Goal: Information Seeking & Learning: Understand process/instructions

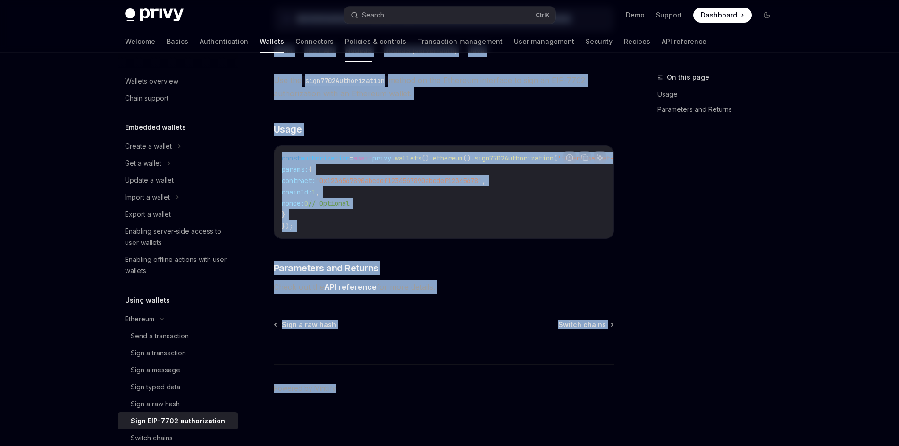
scroll to position [214, 0]
drag, startPoint x: 266, startPoint y: 75, endPoint x: 443, endPoint y: 285, distance: 274.5
click at [443, 285] on div "Ethereum Sign EIP-7702 authorization OpenAI Open in ChatGPT OpenAI Open in Chat…" at bounding box center [355, 153] width 521 height 584
copy div "Ethereum Sign EIP-7702 authorization OpenAI Open in ChatGPT OpenAI Open in Chat…"
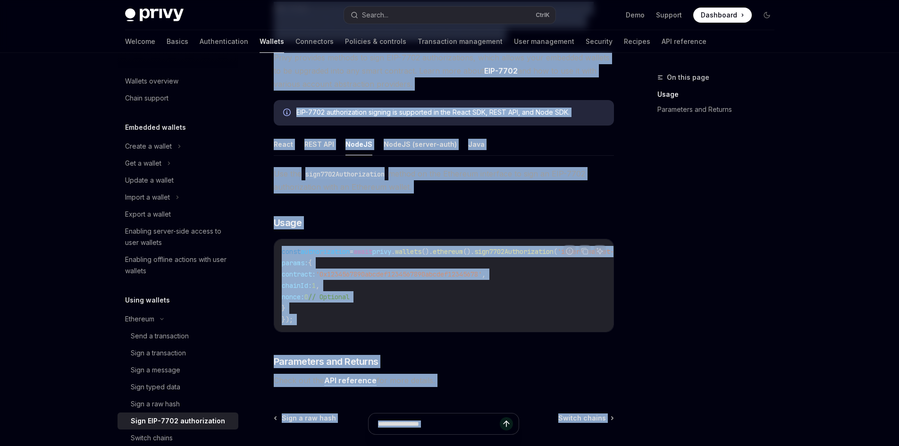
scroll to position [73, 0]
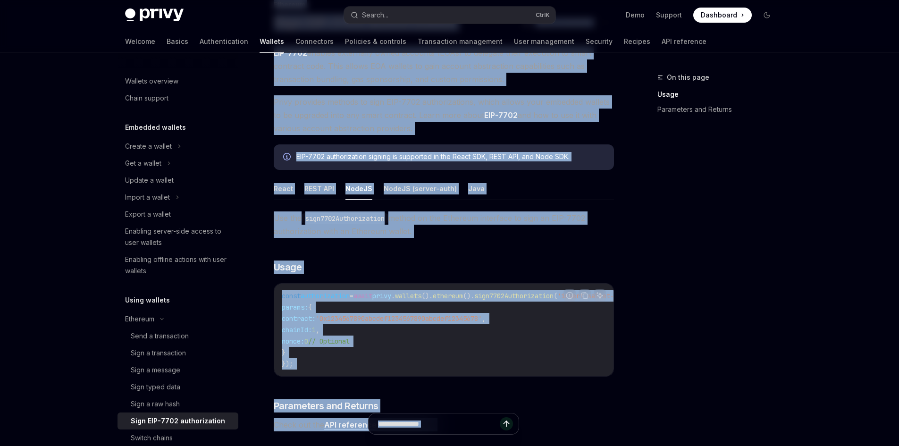
click at [442, 247] on div "Use the sign7702Authorization method on the Ethereum interface to sign an EIP-7…" at bounding box center [444, 321] width 340 height 220
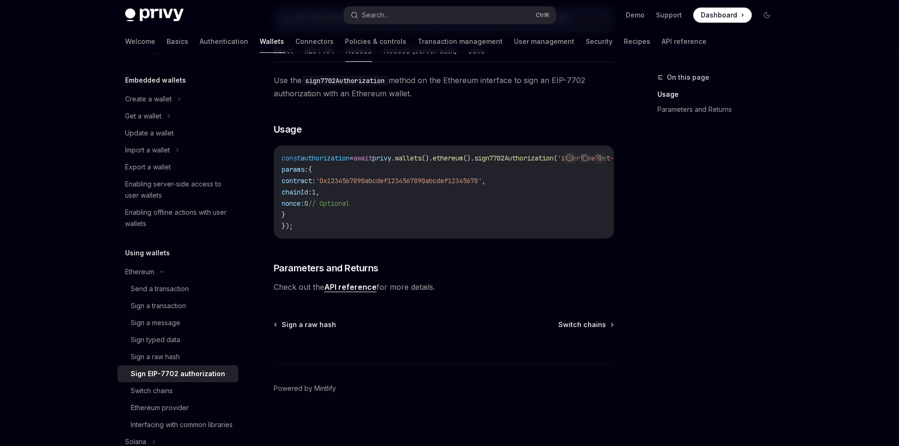
scroll to position [214, 0]
click at [670, 90] on link "Usage" at bounding box center [719, 94] width 125 height 15
click at [673, 109] on link "Parameters and Returns" at bounding box center [719, 109] width 125 height 15
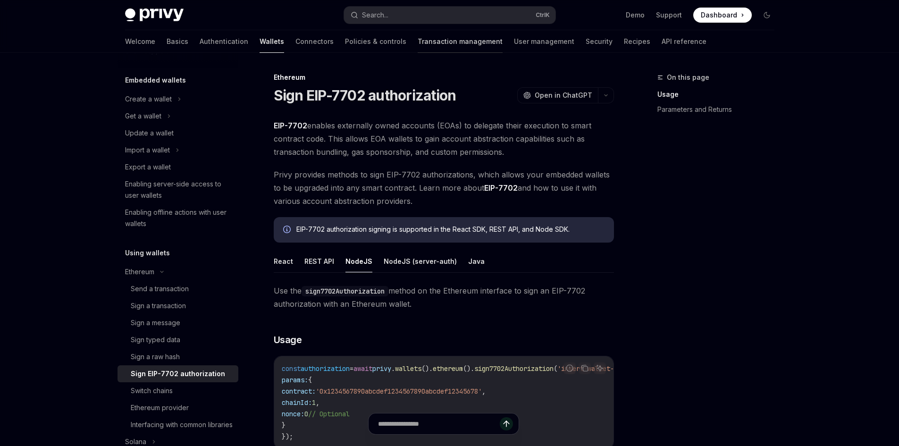
click at [417, 42] on link "Transaction management" at bounding box center [459, 41] width 85 height 23
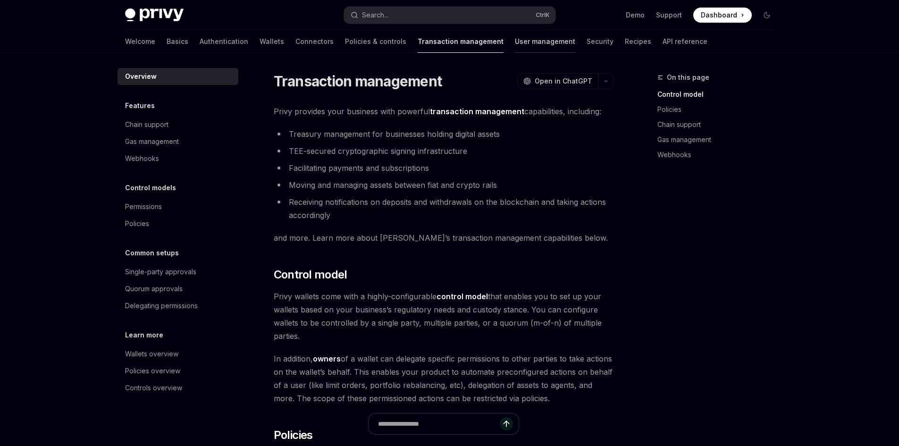
click at [515, 41] on link "User management" at bounding box center [545, 41] width 60 height 23
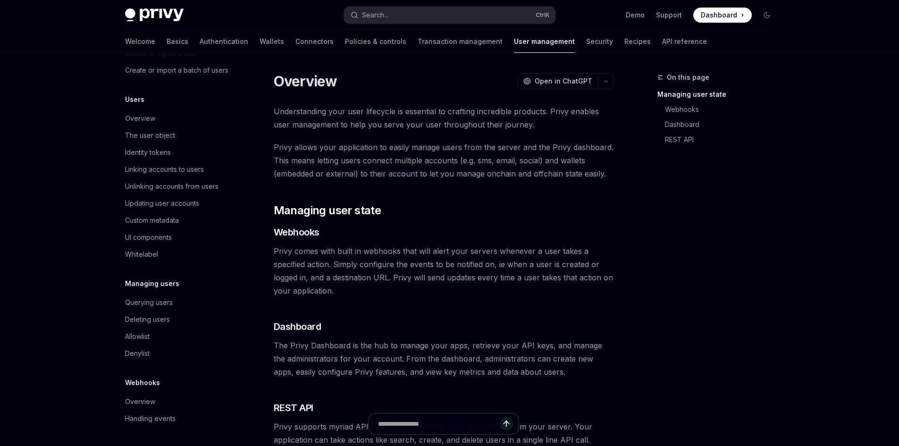
scroll to position [94, 0]
click at [200, 42] on link "Authentication" at bounding box center [224, 41] width 49 height 23
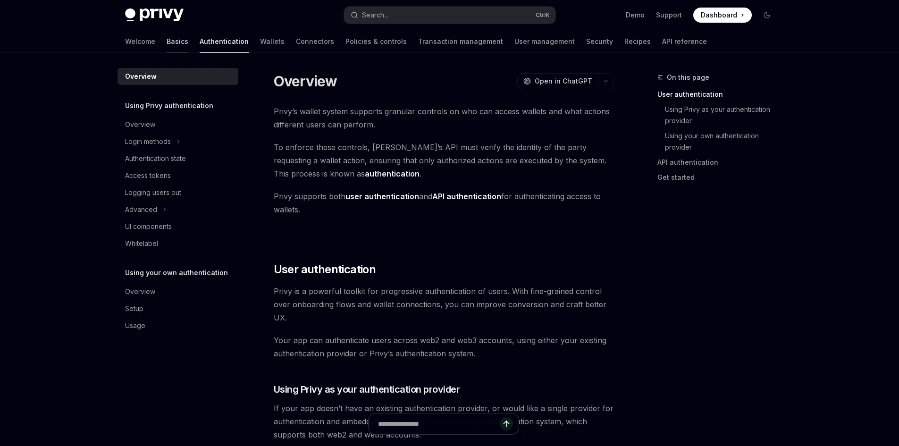
click at [167, 40] on link "Basics" at bounding box center [178, 41] width 22 height 23
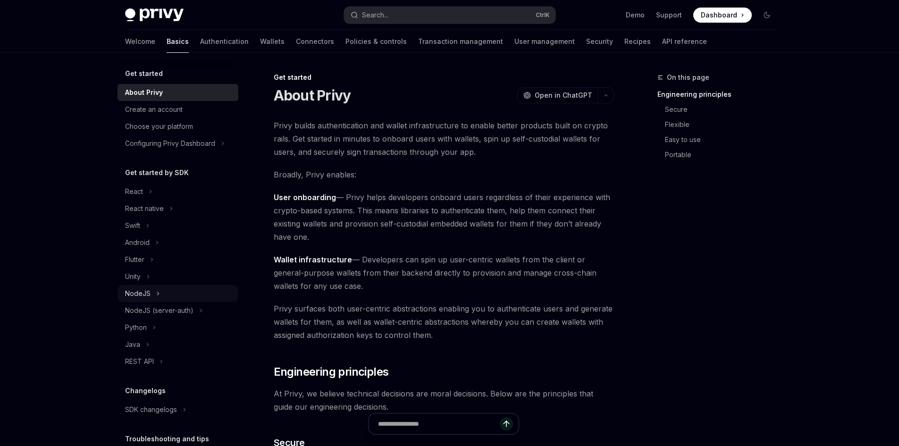
click at [160, 297] on button "NodeJS" at bounding box center [177, 293] width 121 height 17
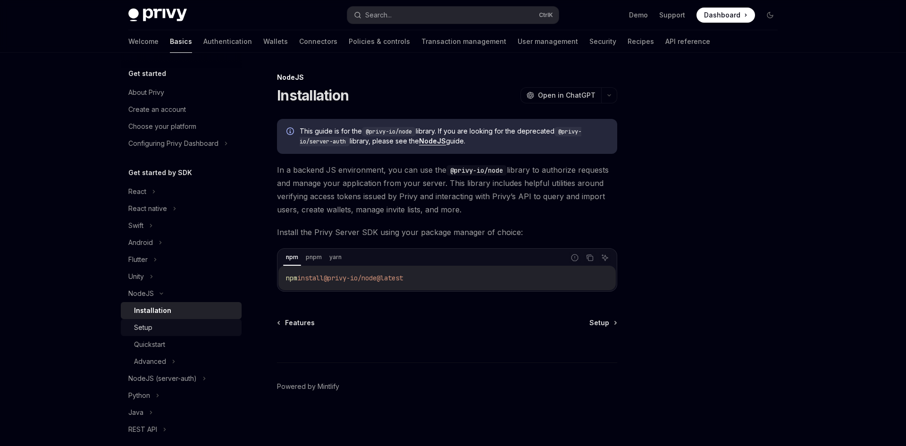
click at [161, 327] on div "Setup" at bounding box center [185, 327] width 102 height 11
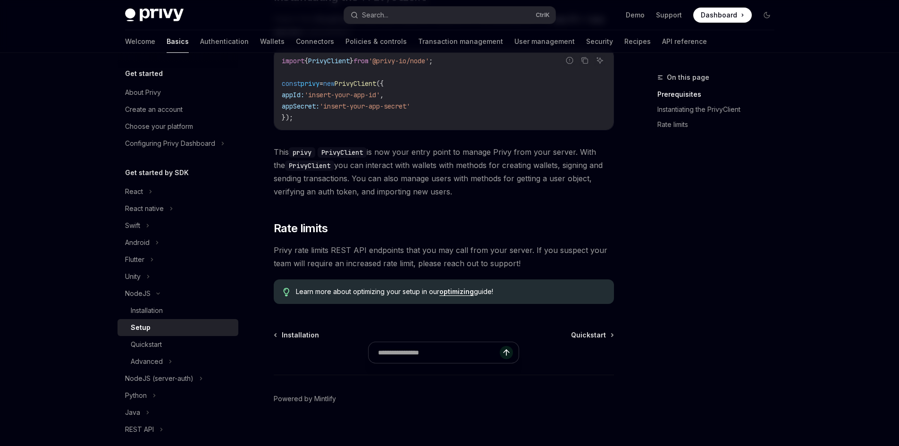
scroll to position [342, 0]
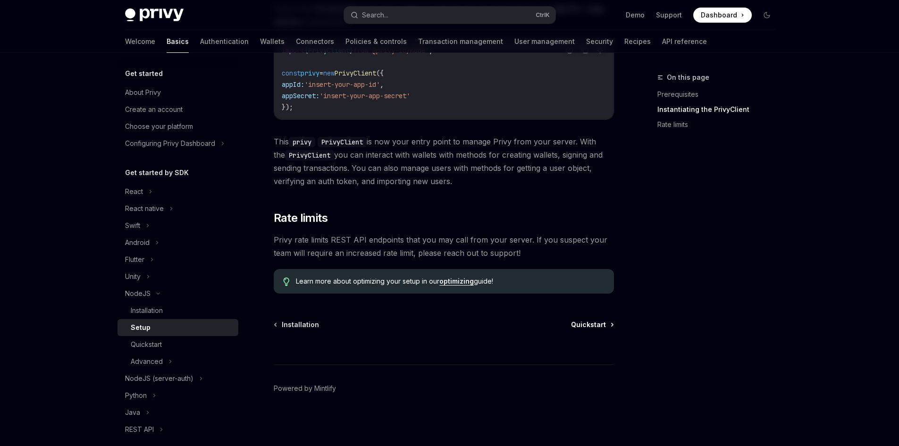
click at [601, 325] on span "Quickstart" at bounding box center [588, 324] width 35 height 9
type textarea "*"
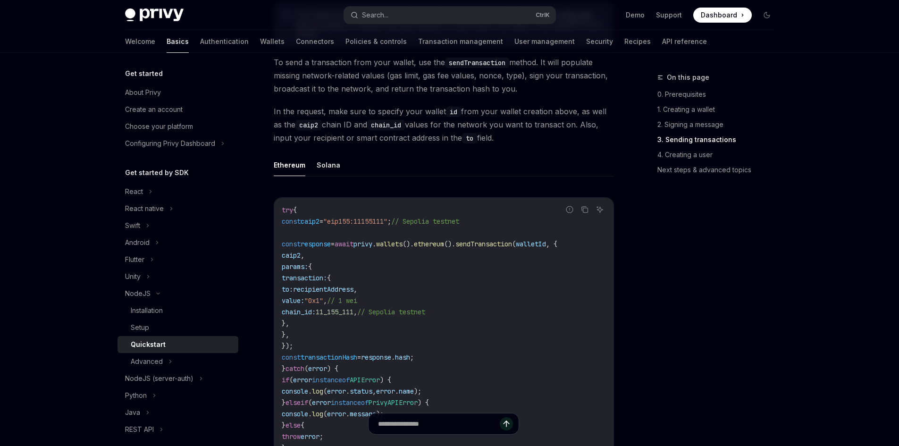
scroll to position [1274, 0]
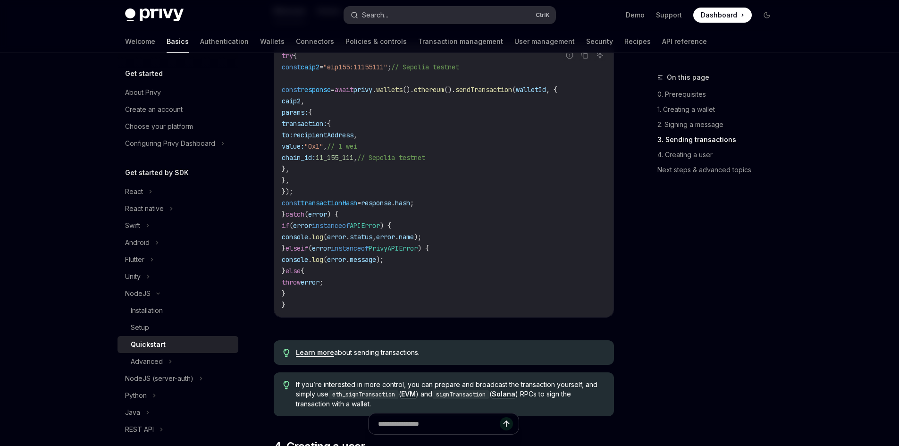
click at [366, 15] on div "Search..." at bounding box center [375, 14] width 26 height 11
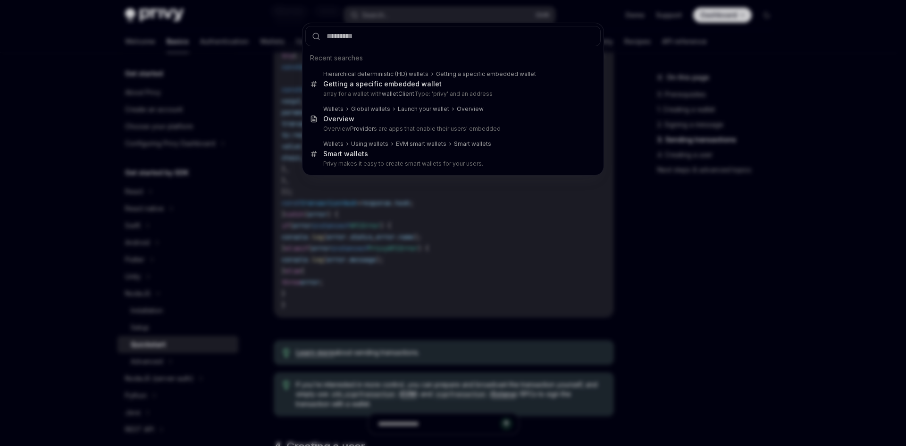
type input "**********"
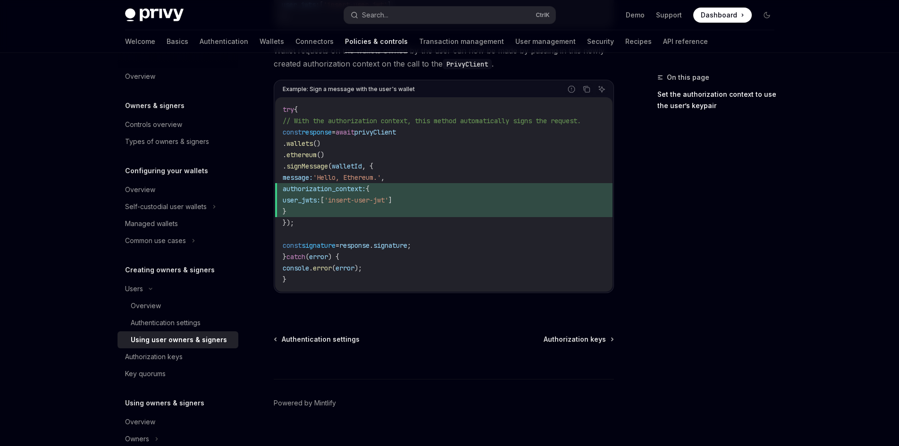
scroll to position [551, 0]
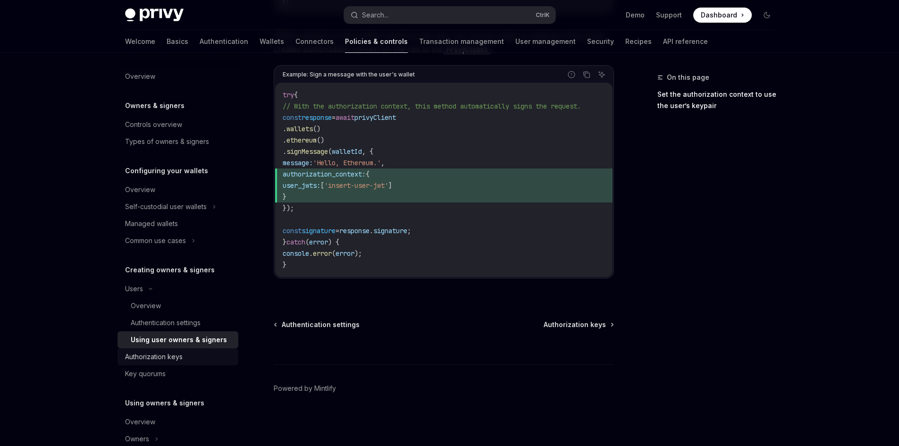
click at [171, 351] on div "Authorization keys" at bounding box center [154, 356] width 58 height 11
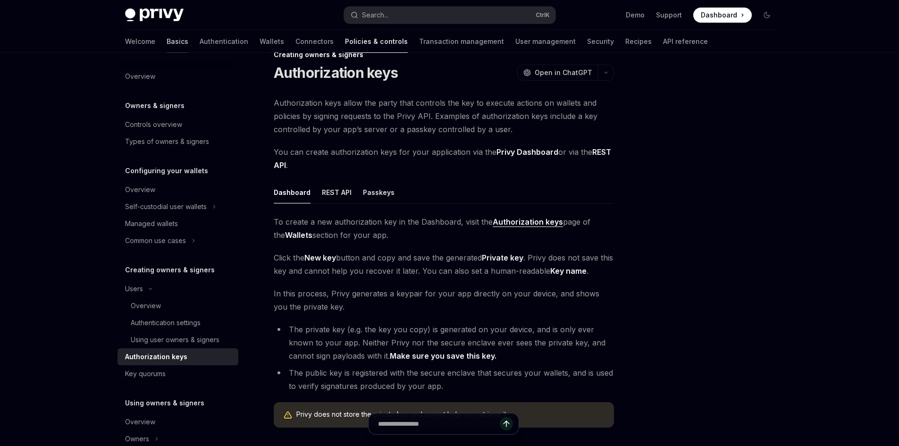
click at [167, 40] on link "Basics" at bounding box center [178, 41] width 22 height 23
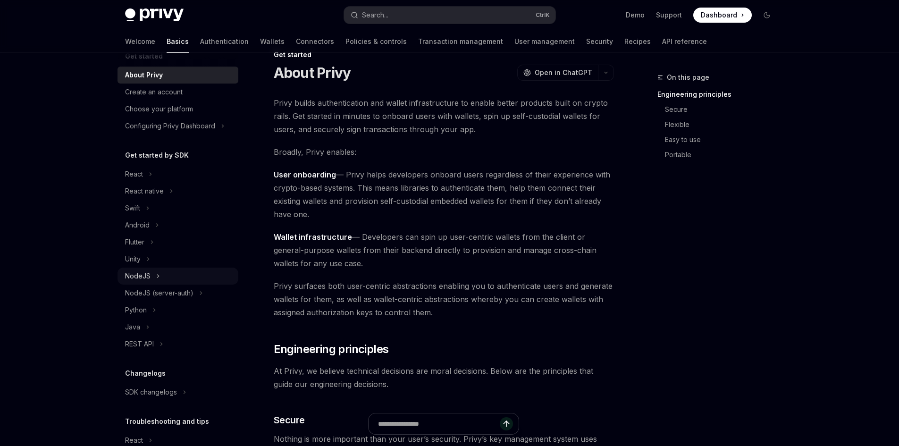
scroll to position [73, 0]
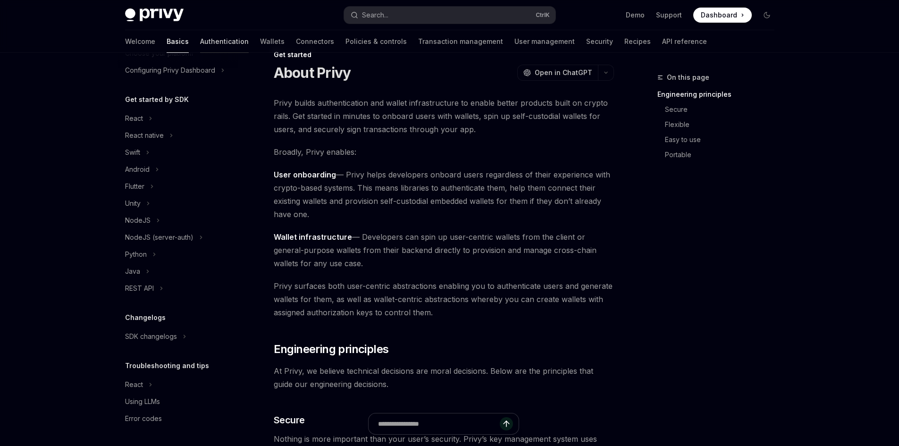
click at [200, 42] on link "Authentication" at bounding box center [224, 41] width 49 height 23
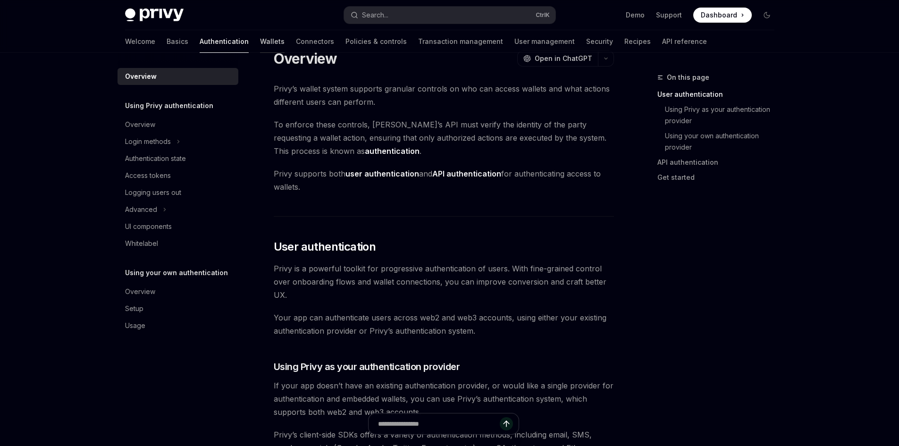
click at [260, 39] on link "Wallets" at bounding box center [272, 41] width 25 height 23
type textarea "*"
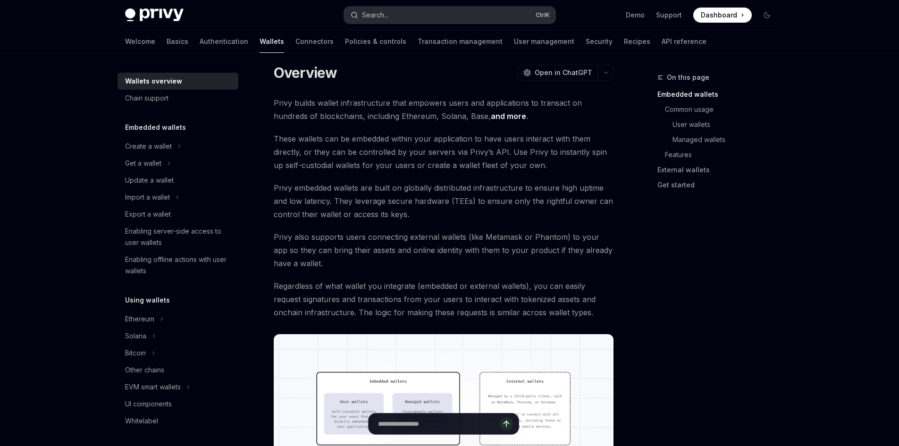
click at [370, 15] on div "Search..." at bounding box center [375, 14] width 26 height 11
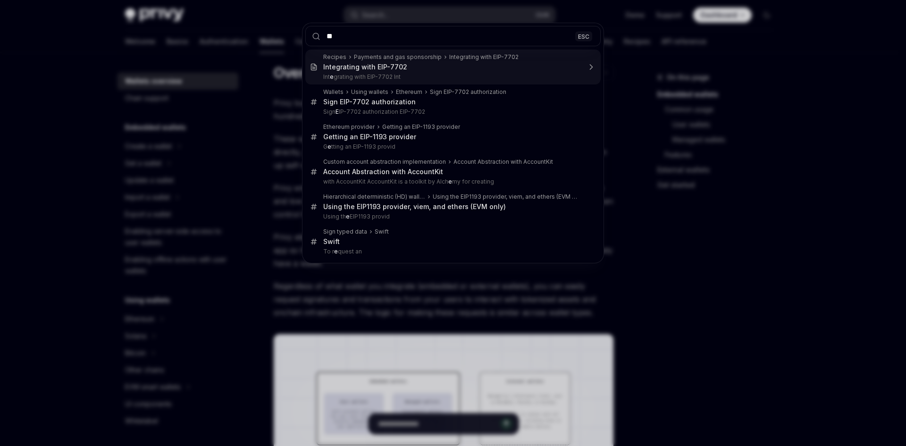
type input "***"
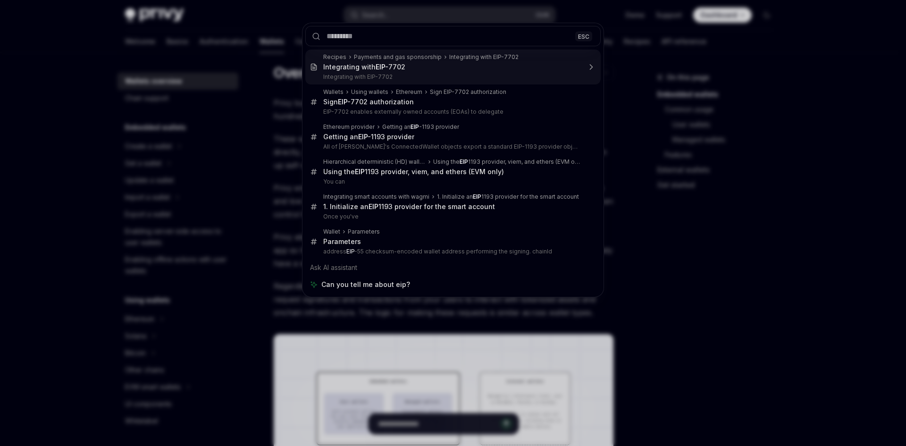
type textarea "*"
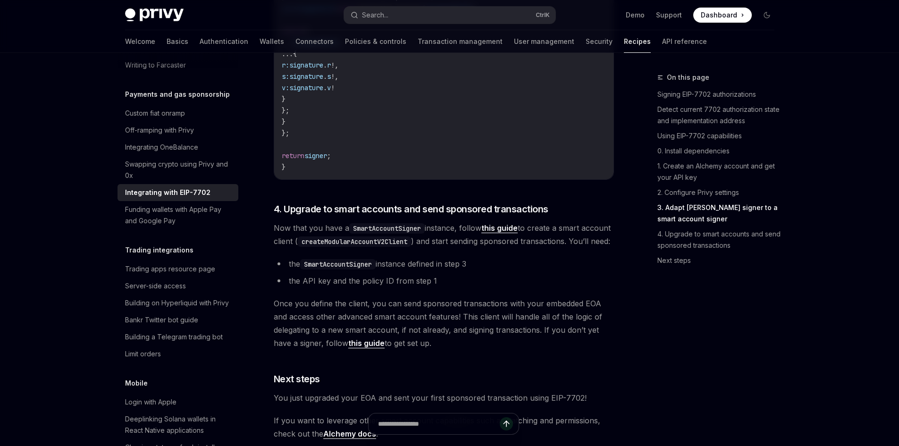
scroll to position [1905, 0]
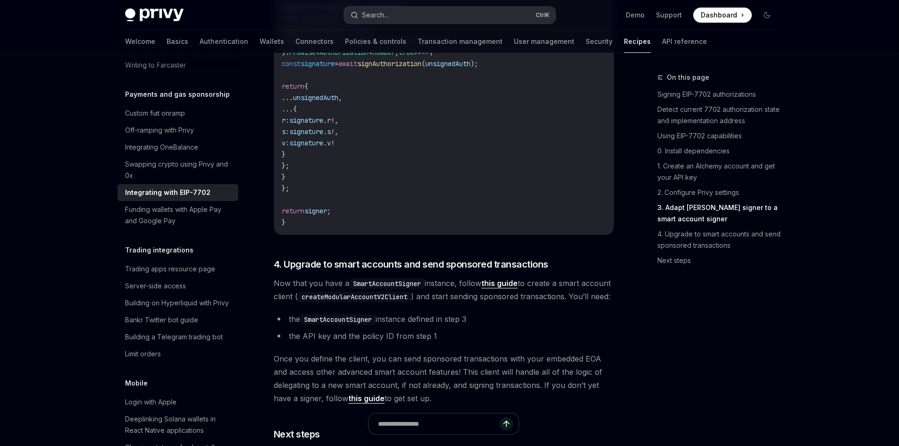
click at [412, 7] on button "Search... Ctrl K" at bounding box center [449, 15] width 211 height 17
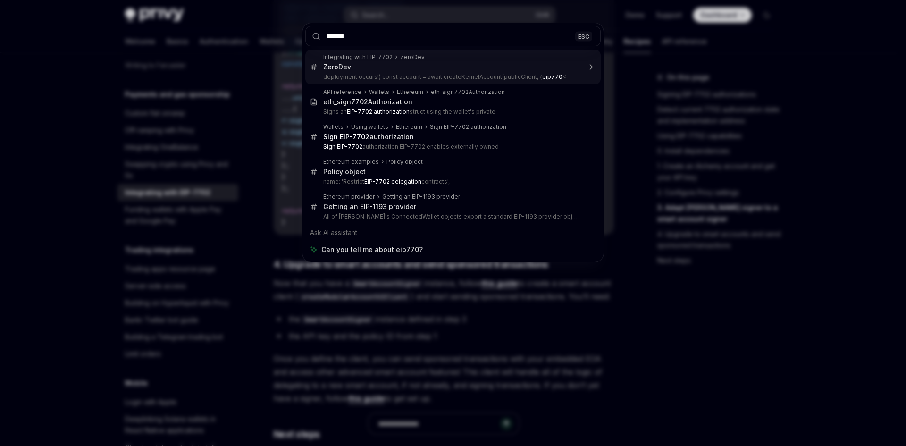
type input "*******"
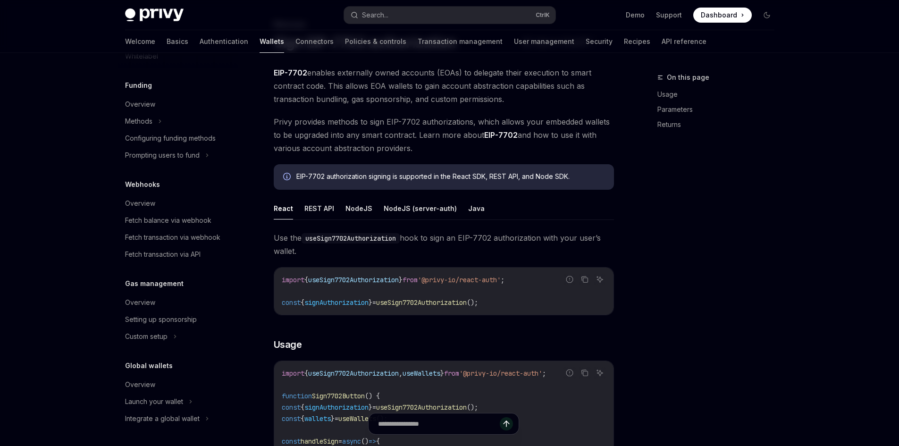
scroll to position [172, 0]
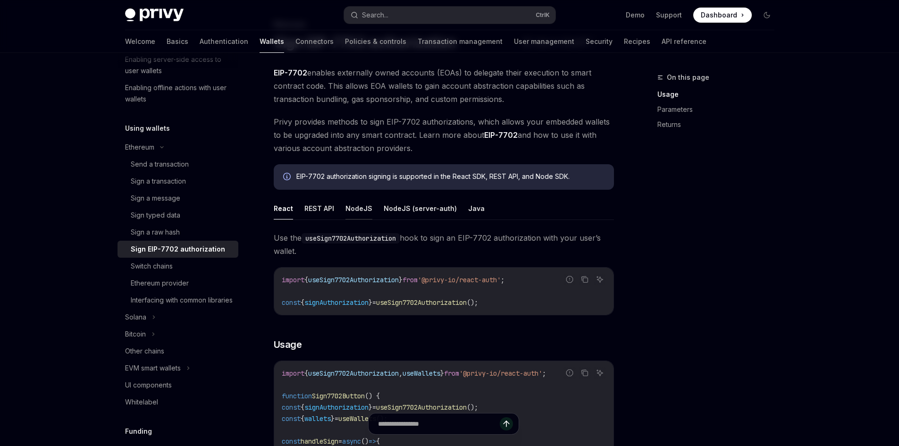
click at [362, 213] on button "NodeJS" at bounding box center [358, 208] width 27 height 22
type textarea "*"
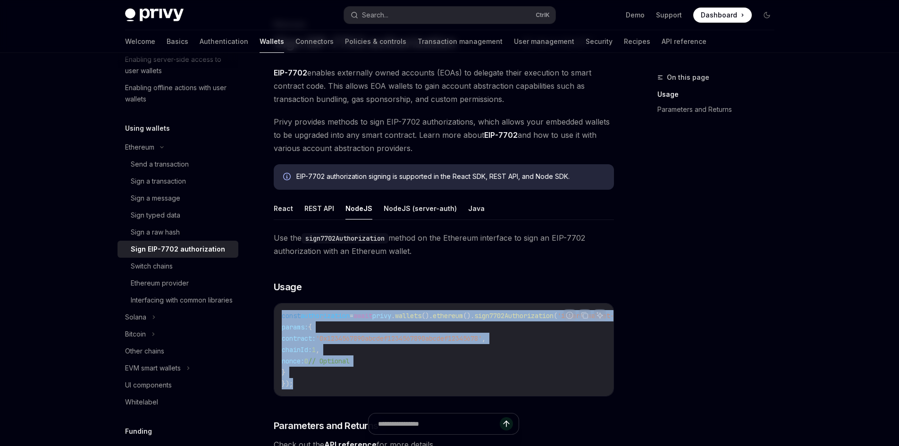
drag, startPoint x: 291, startPoint y: 325, endPoint x: 311, endPoint y: 381, distance: 59.9
click at [311, 381] on code "const authorization = await privy . wallets (). ethereum (). sign7702Authorizat…" at bounding box center [470, 349] width 377 height 79
copy code "const authorization = await privy . wallets (). ethereum (). sign7702Authorizat…"
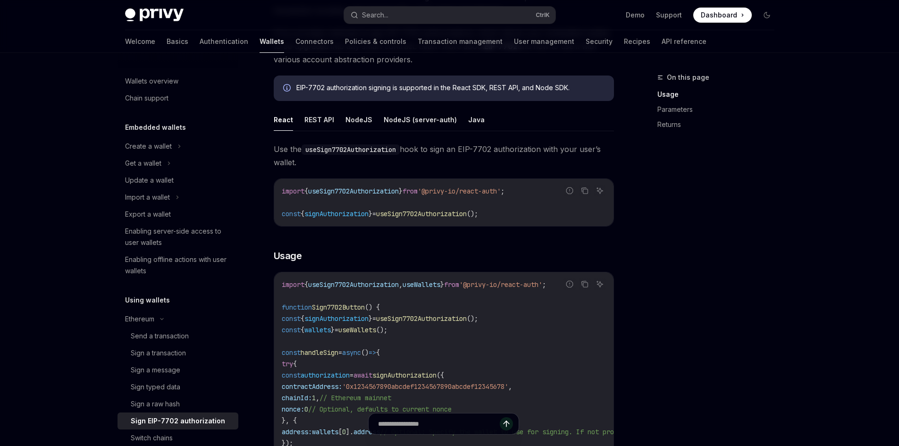
type textarea "*"
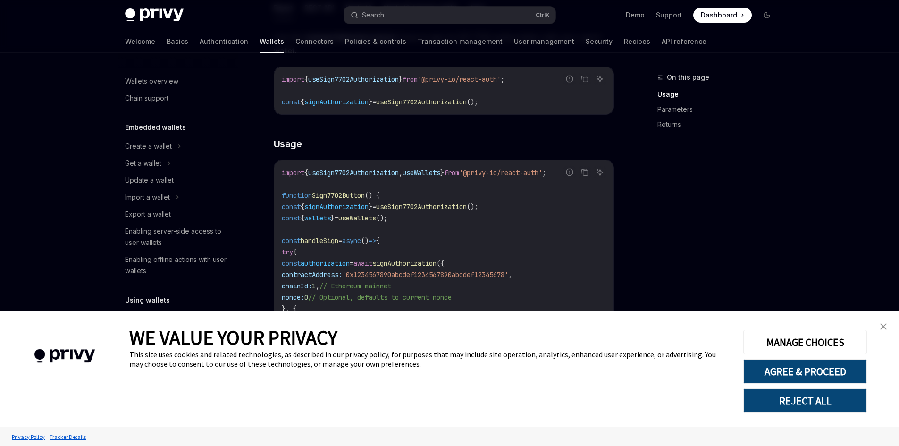
scroll to position [283, 0]
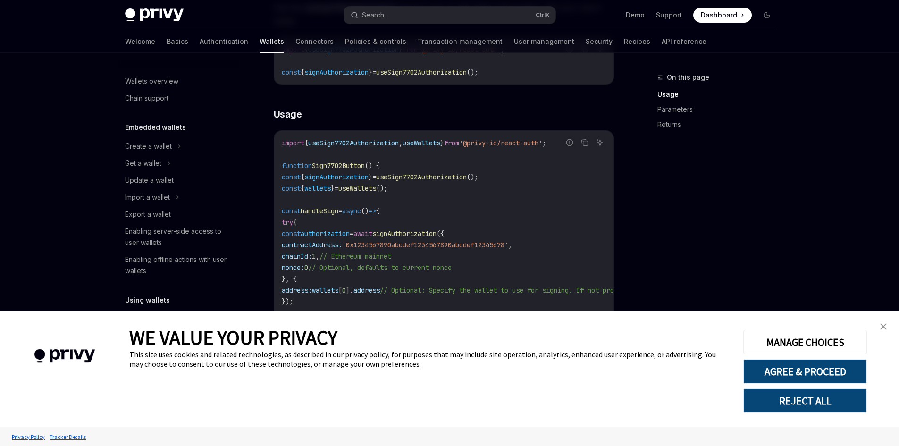
click at [883, 324] on img "close banner" at bounding box center [883, 326] width 7 height 7
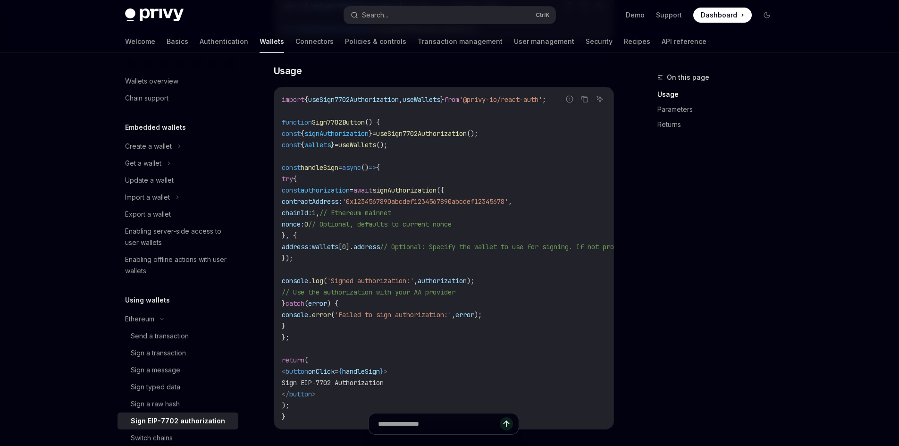
scroll to position [330, 0]
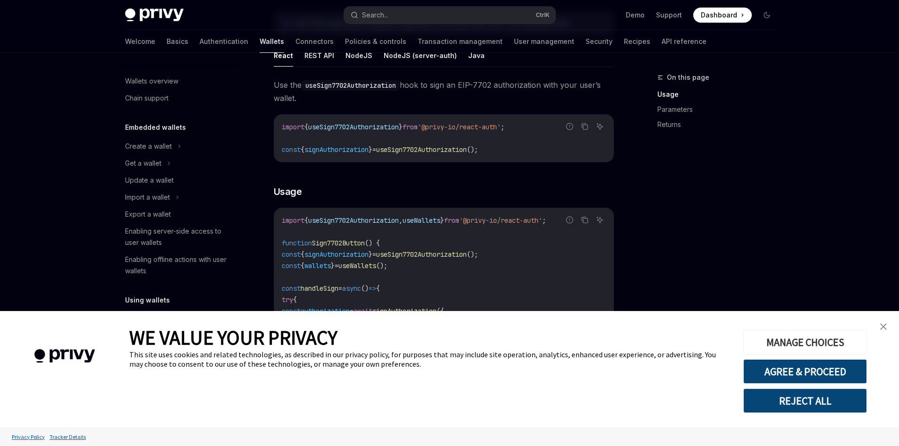
scroll to position [236, 0]
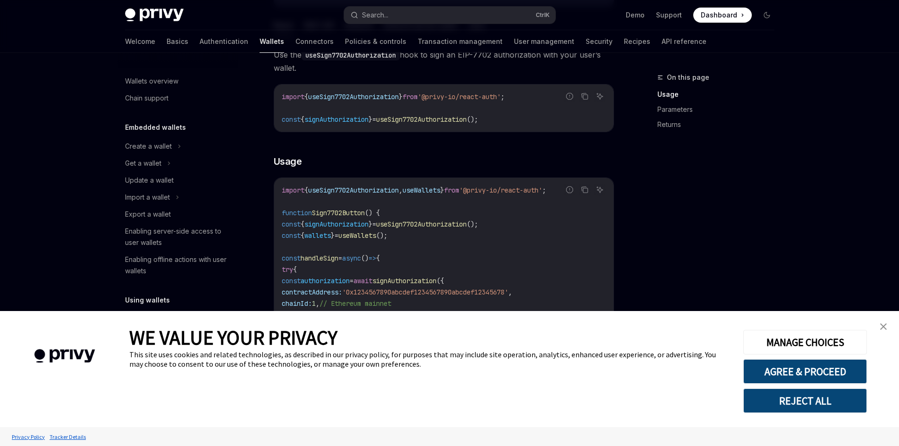
click at [878, 326] on link "close banner" at bounding box center [883, 326] width 19 height 19
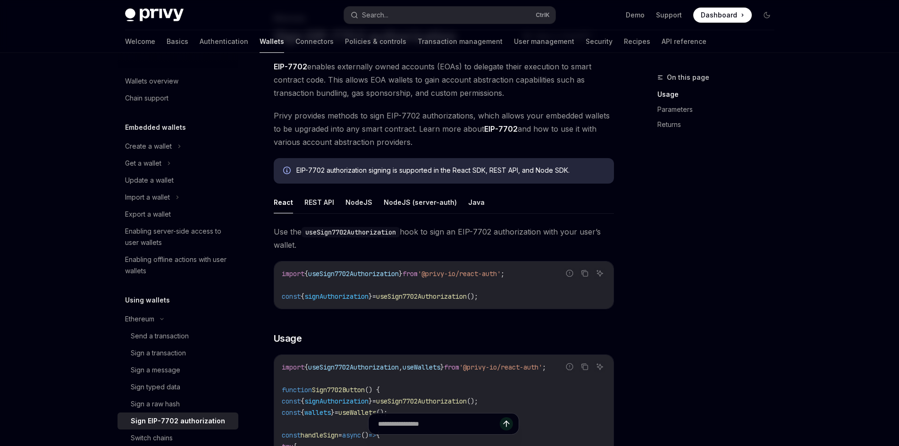
scroll to position [41, 0]
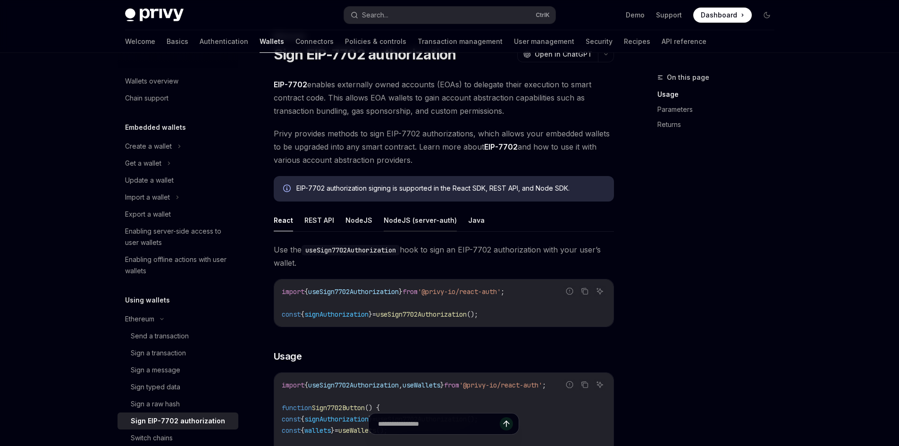
click at [433, 218] on button "NodeJS (server-auth)" at bounding box center [420, 220] width 73 height 22
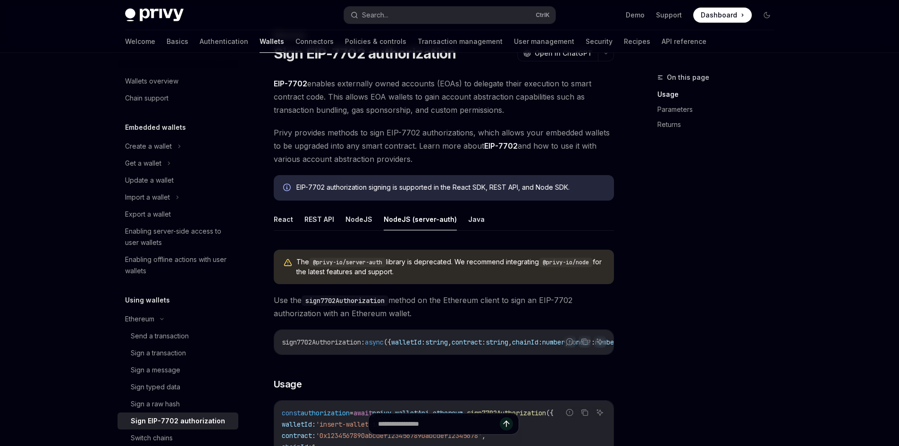
scroll to position [41, 0]
click at [460, 223] on ul "React REST API NodeJS NodeJS (server-auth) Java" at bounding box center [444, 220] width 340 height 23
click at [474, 222] on button "Java" at bounding box center [476, 220] width 17 height 22
type textarea "*"
